Goal: Find specific page/section: Find specific page/section

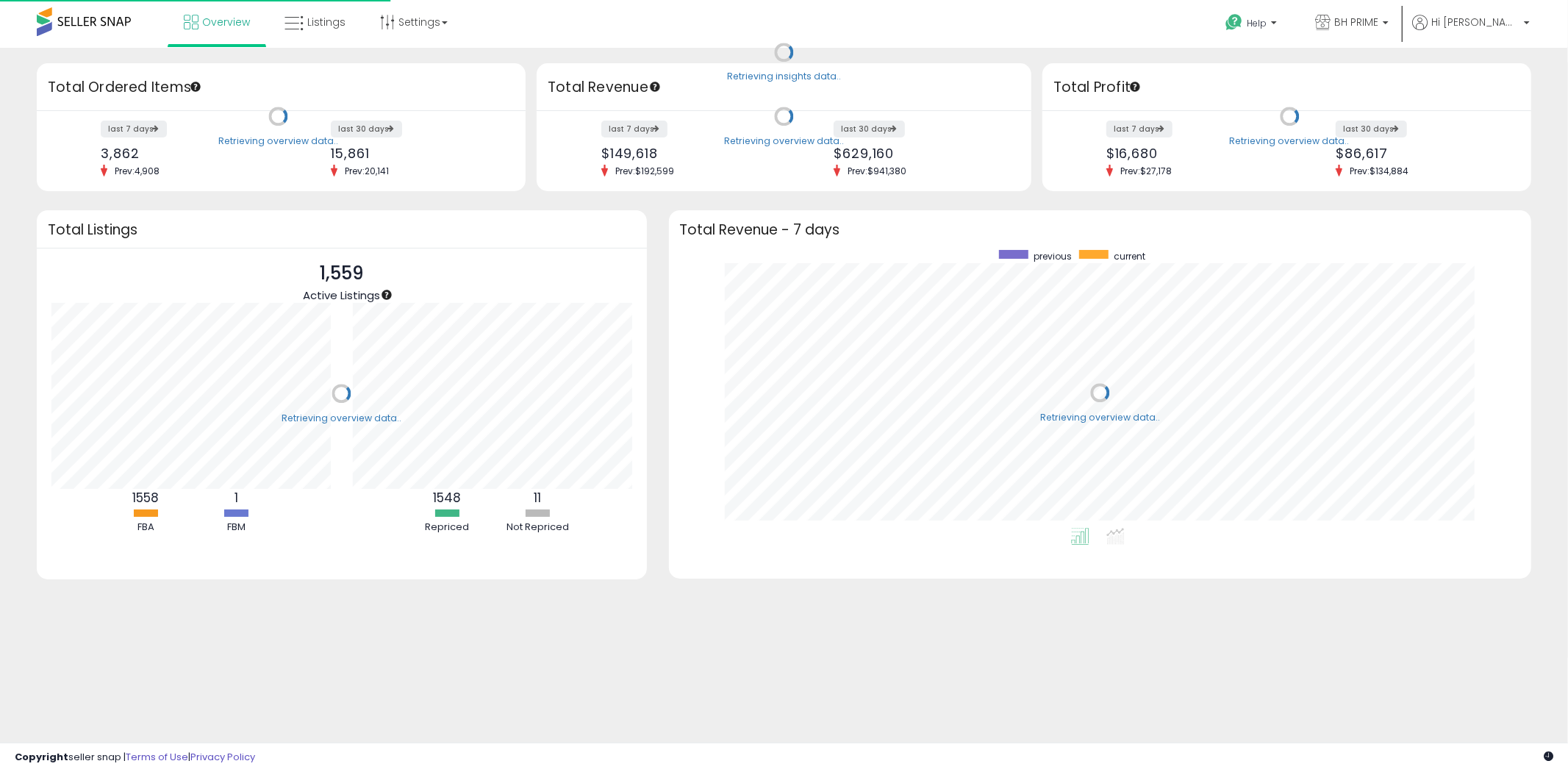
scroll to position [277, 834]
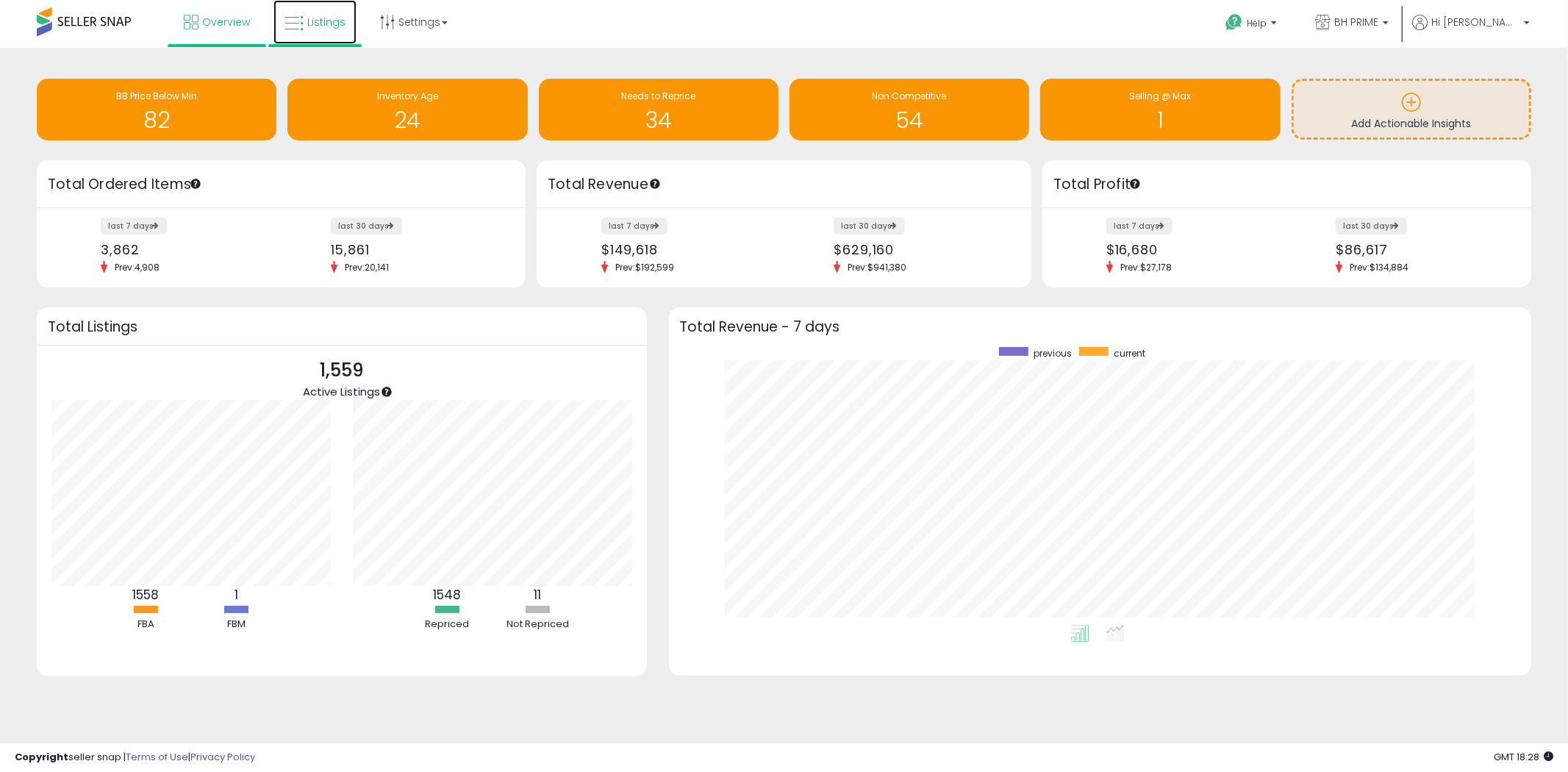
click at [320, 16] on span "Listings" at bounding box center [326, 22] width 38 height 15
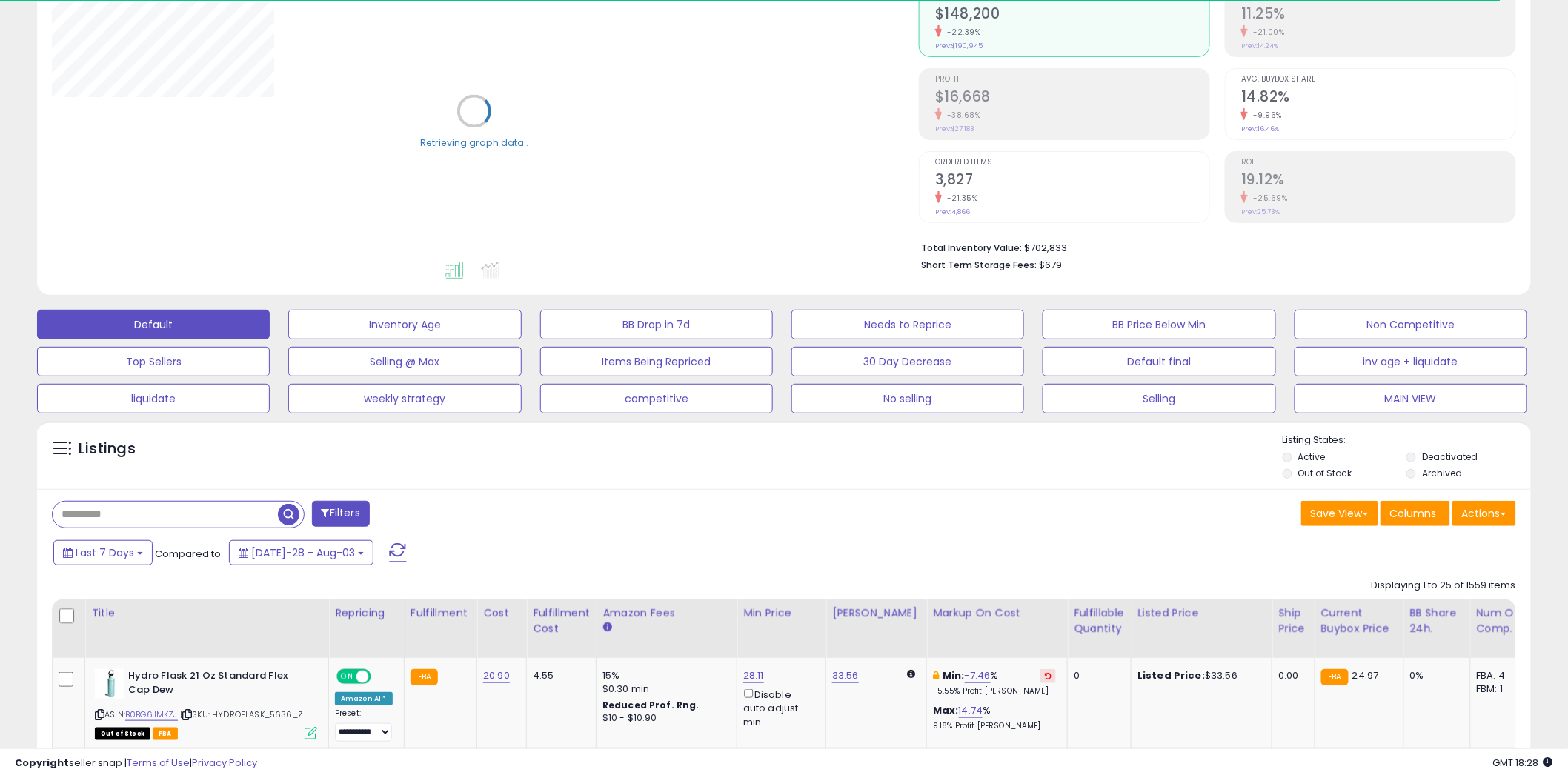
scroll to position [165, 0]
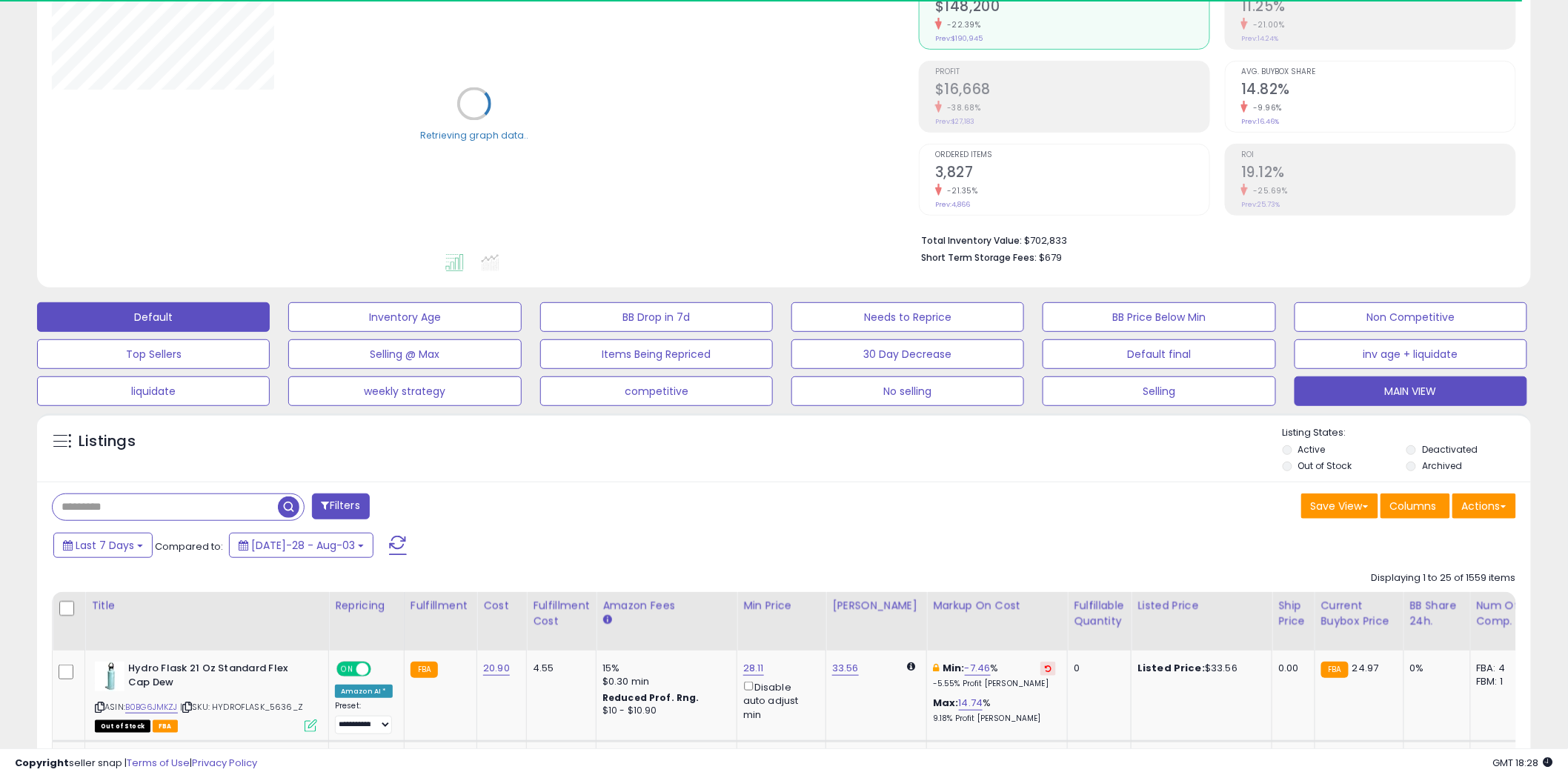
click at [521, 332] on button "MAIN VIEW" at bounding box center [405, 316] width 233 height 29
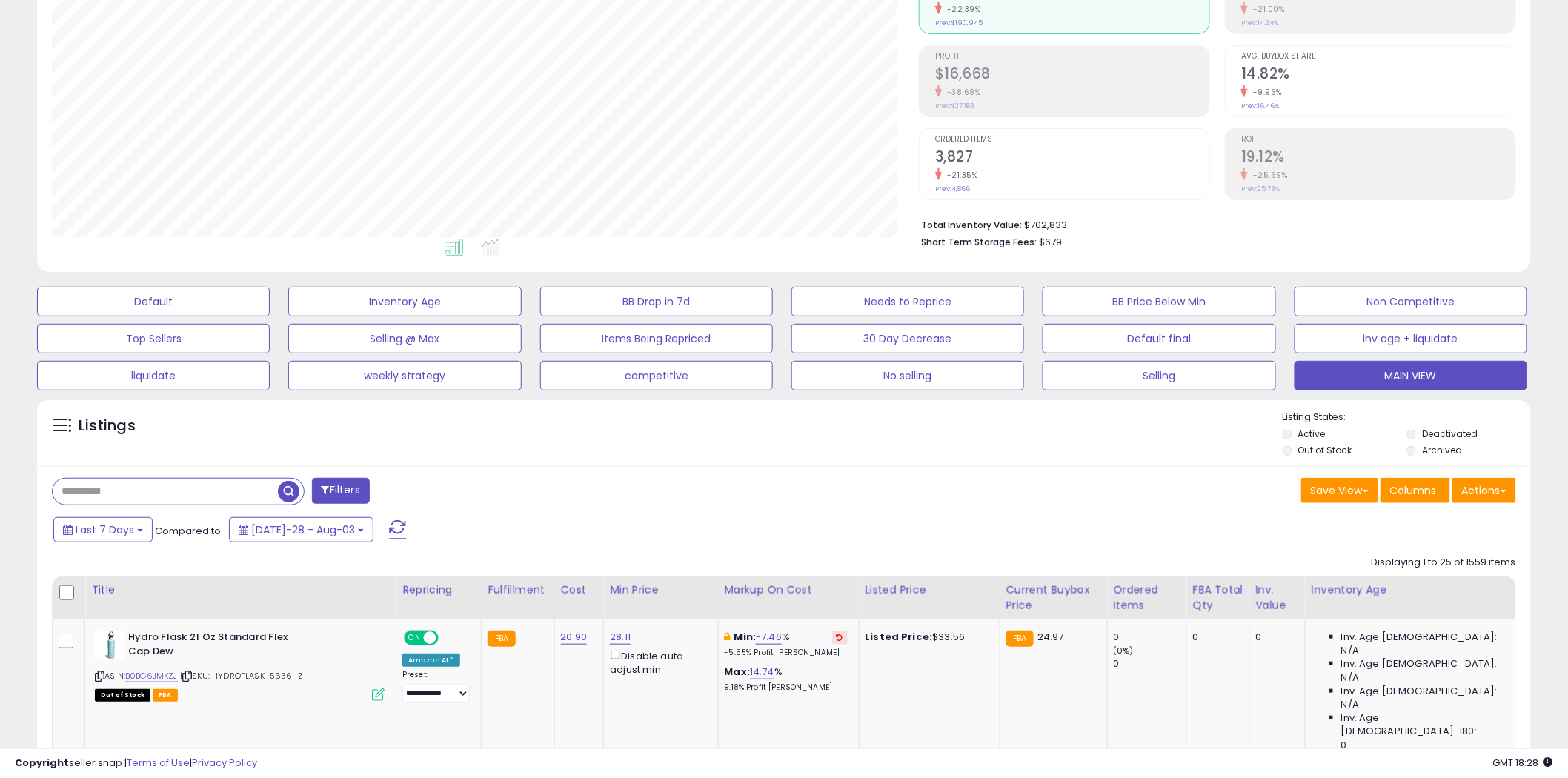
scroll to position [304, 867]
